Goal: Information Seeking & Learning: Learn about a topic

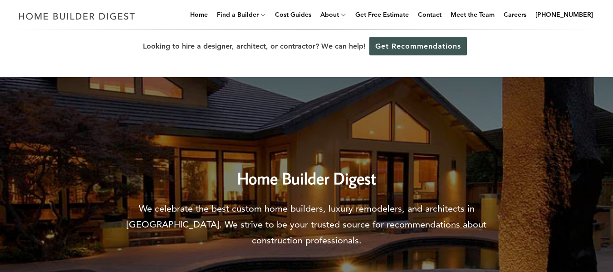
click at [271, 42] on div "Looking to hire a designer, architect, or contractor? We can help! Get Recommen…" at bounding box center [306, 46] width 613 height 33
click at [332, 172] on h2 "Home Builder Digest" at bounding box center [307, 170] width 386 height 41
click at [106, 12] on img at bounding box center [77, 16] width 125 height 18
click at [175, 16] on div "Menu Menu Home Find a Builder Home Builders Architects and Building Designers G…" at bounding box center [306, 15] width 613 height 30
click at [148, 24] on div "Menu Menu Home Find a Builder Home Builders Architects and Building Designers G…" at bounding box center [306, 15] width 613 height 30
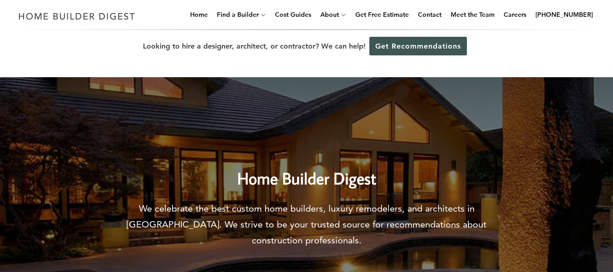
click at [226, 44] on div "Looking to hire a designer, architect, or contractor? We can help! Get Recommen…" at bounding box center [306, 46] width 613 height 33
click at [273, 46] on div "Looking to hire a designer, architect, or contractor? We can help! Get Recommen…" at bounding box center [306, 46] width 613 height 33
click at [332, 45] on div "Looking to hire a designer, architect, or contractor? We can help! Get Recommen…" at bounding box center [306, 46] width 613 height 33
click at [341, 37] on link "Rankings" at bounding box center [367, 39] width 109 height 18
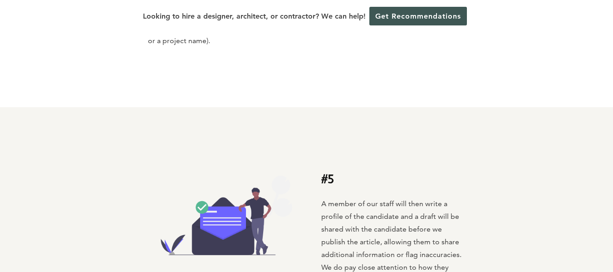
scroll to position [1128, 0]
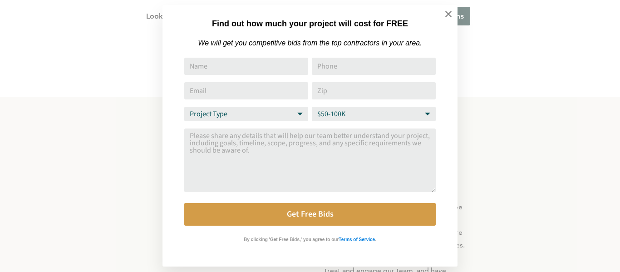
drag, startPoint x: 615, startPoint y: 21, endPoint x: 609, endPoint y: -55, distance: 76.5
click at [446, 13] on icon at bounding box center [448, 14] width 10 height 10
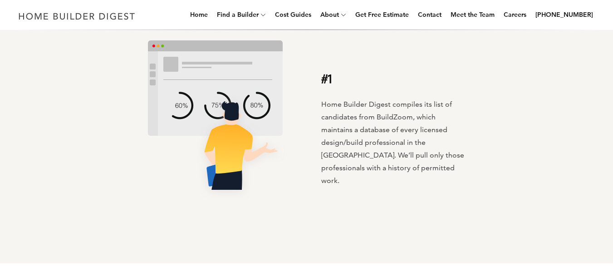
scroll to position [0, 0]
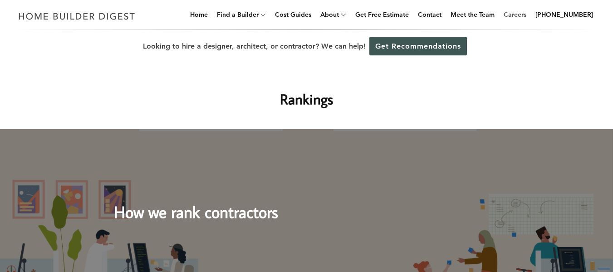
click at [529, 10] on link "Careers" at bounding box center [515, 14] width 30 height 29
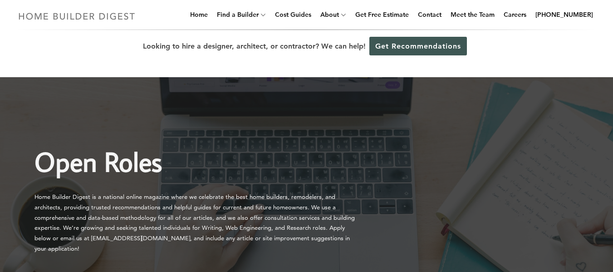
click at [65, 15] on img at bounding box center [77, 16] width 125 height 18
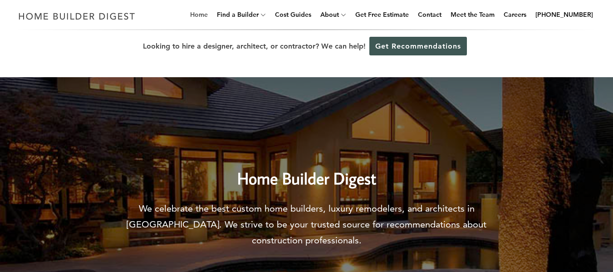
click at [211, 12] on link "Home" at bounding box center [198, 14] width 25 height 29
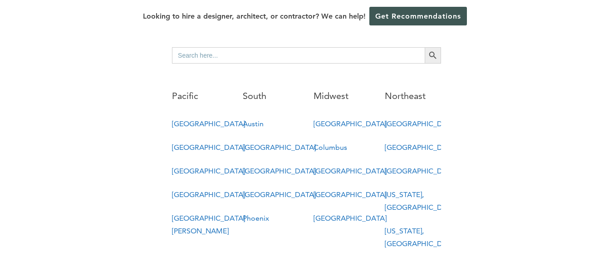
scroll to position [516, 0]
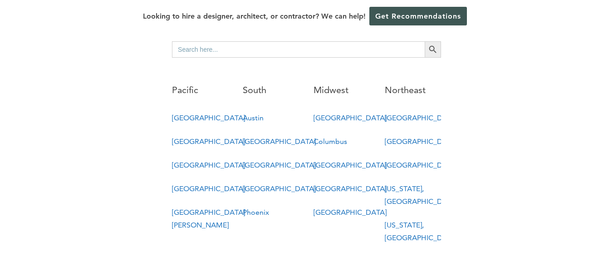
click at [328, 184] on link "[GEOGRAPHIC_DATA]" at bounding box center [350, 188] width 73 height 9
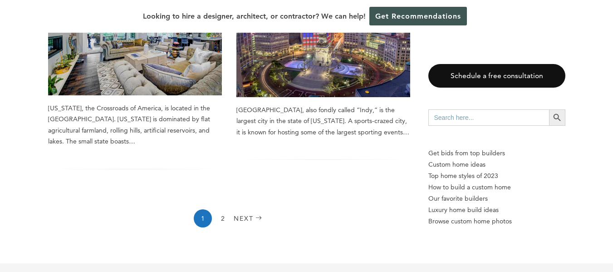
scroll to position [1517, 0]
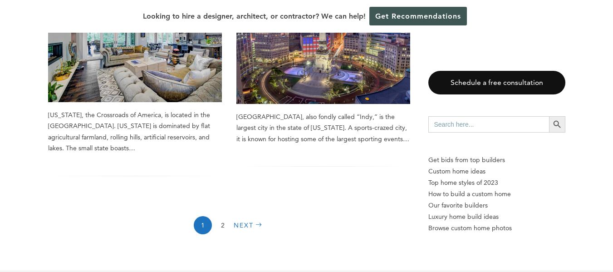
click at [245, 216] on link "Next" at bounding box center [249, 225] width 31 height 18
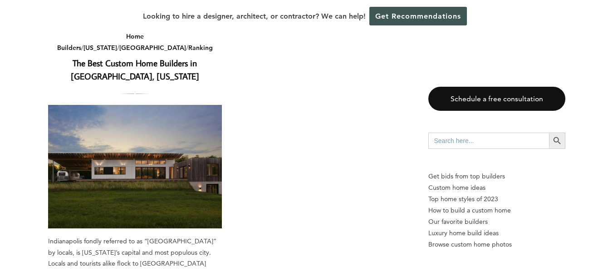
scroll to position [387, 0]
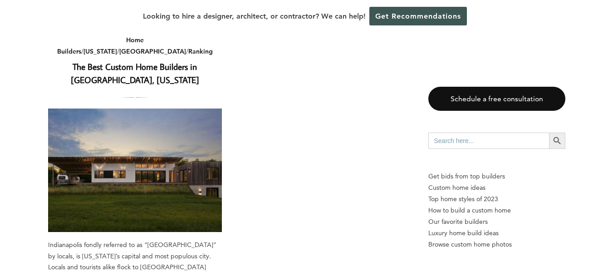
click at [113, 61] on link "The Best Custom Home Builders in [GEOGRAPHIC_DATA], [US_STATE]" at bounding box center [135, 73] width 128 height 25
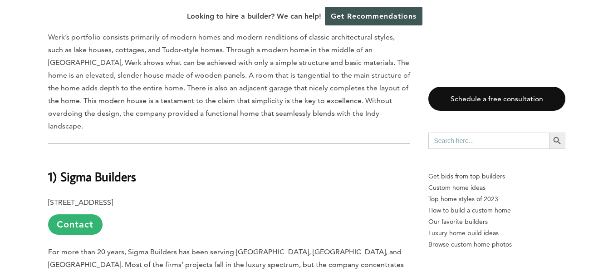
scroll to position [8039, 0]
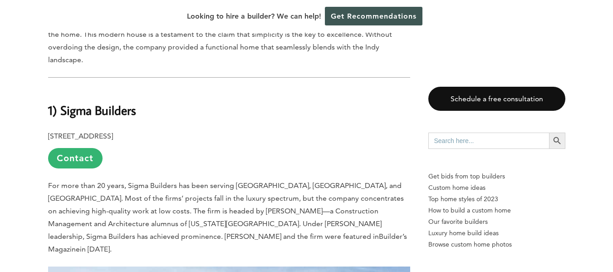
click at [282, 181] on span "For more than 20 years, Sigma Builders has been serving [GEOGRAPHIC_DATA], [GEO…" at bounding box center [226, 210] width 356 height 59
click at [80, 181] on span "For more than 20 years, Sigma Builders has been serving [GEOGRAPHIC_DATA], [GEO…" at bounding box center [226, 210] width 356 height 59
click at [119, 232] on span "Builder’s Magazine" at bounding box center [227, 242] width 359 height 21
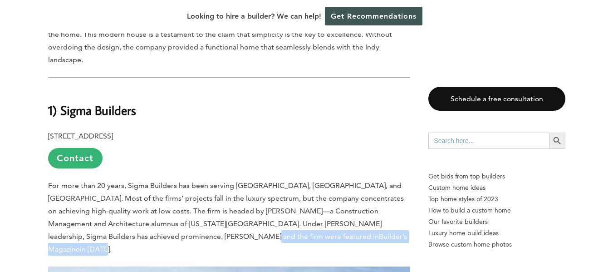
drag, startPoint x: 115, startPoint y: 112, endPoint x: 224, endPoint y: 110, distance: 108.9
click at [224, 179] on p "For more than 20 years, Sigma Builders has been serving [GEOGRAPHIC_DATA], [GEO…" at bounding box center [229, 217] width 362 height 76
copy p "Builder’s Magazine in [DATE]."
